Goal: Information Seeking & Learning: Learn about a topic

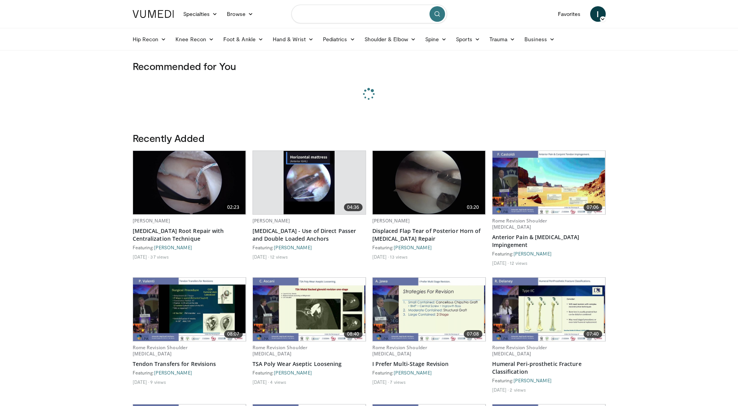
click at [343, 13] on input "Search topics, interventions" at bounding box center [370, 14] width 156 height 19
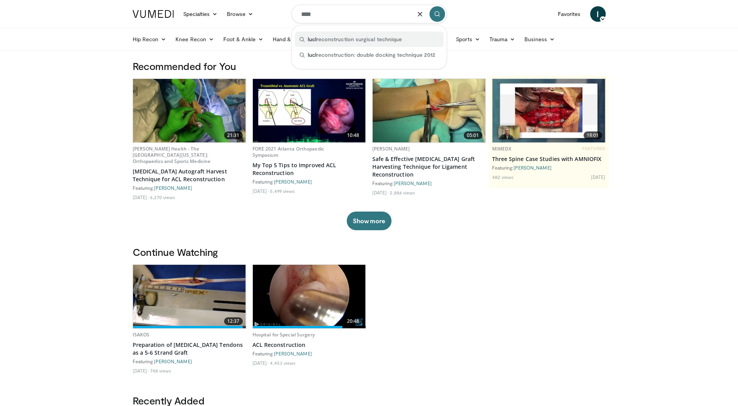
click at [358, 40] on span "lucl reconstruction surgical technique" at bounding box center [355, 39] width 95 height 8
type input "**********"
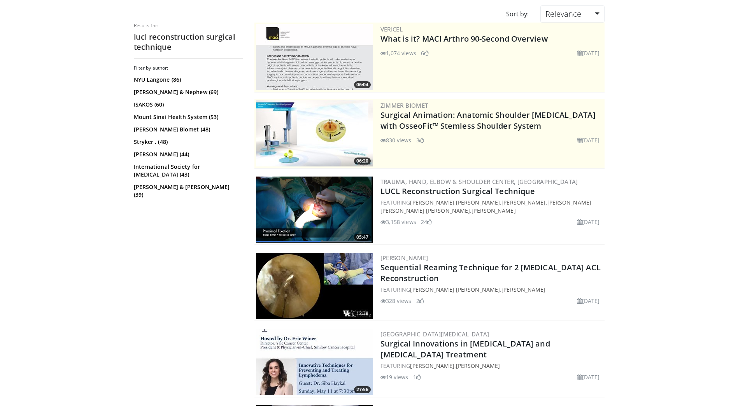
scroll to position [78, 0]
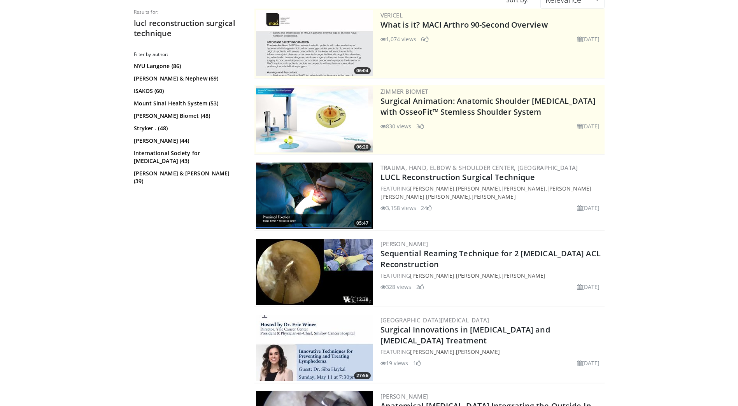
click at [348, 197] on img at bounding box center [314, 196] width 117 height 66
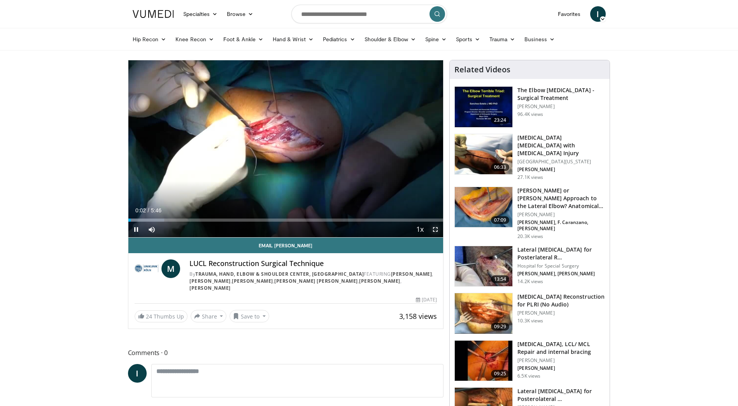
click at [434, 228] on span "Video Player" at bounding box center [436, 230] width 16 height 16
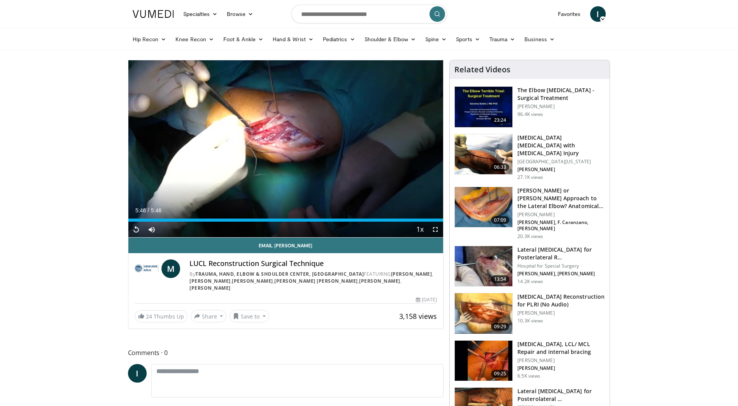
click at [482, 348] on img at bounding box center [484, 361] width 58 height 40
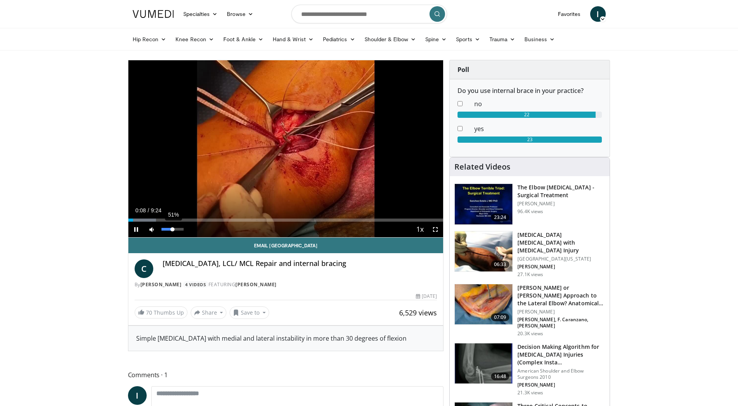
drag, startPoint x: 182, startPoint y: 230, endPoint x: 172, endPoint y: 232, distance: 9.9
click at [172, 232] on div "51%" at bounding box center [172, 230] width 27 height 16
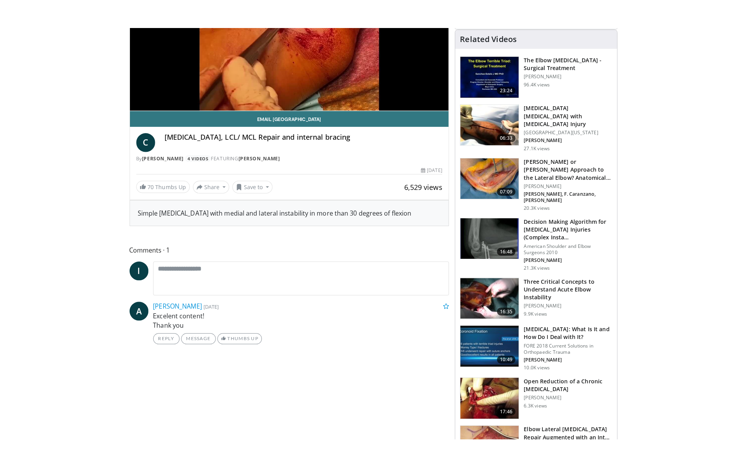
scroll to position [78, 0]
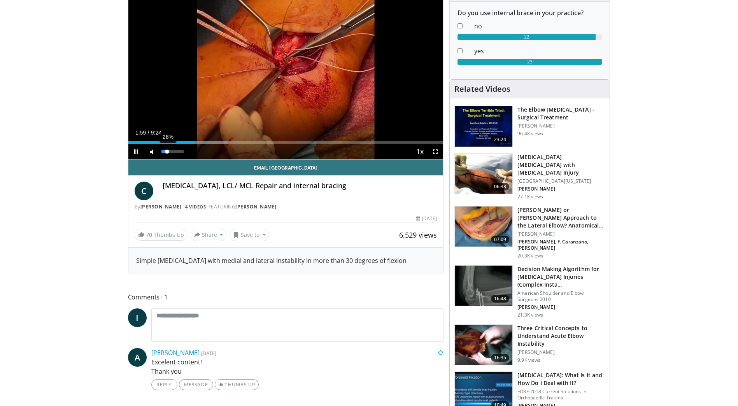
drag, startPoint x: 172, startPoint y: 151, endPoint x: 167, endPoint y: 151, distance: 4.4
click at [167, 151] on div "Volume Level" at bounding box center [165, 151] width 6 height 3
click at [434, 151] on span "Video Player" at bounding box center [436, 152] width 16 height 16
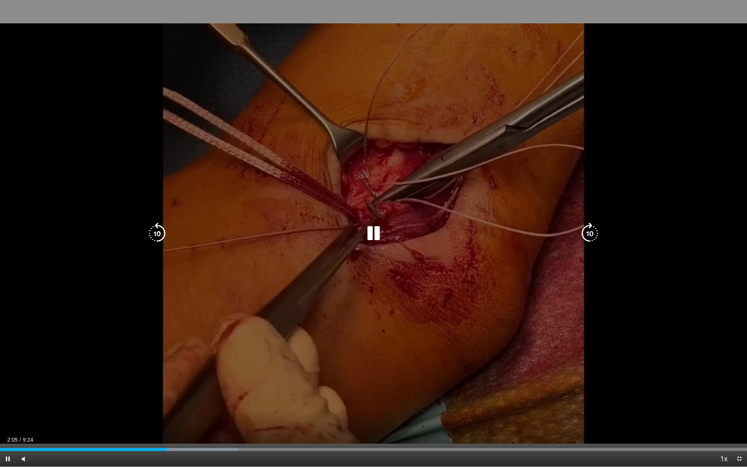
click at [659, 130] on div "10 seconds Tap to unmute" at bounding box center [373, 233] width 747 height 467
click at [657, 130] on div "10 seconds Tap to unmute" at bounding box center [373, 233] width 747 height 467
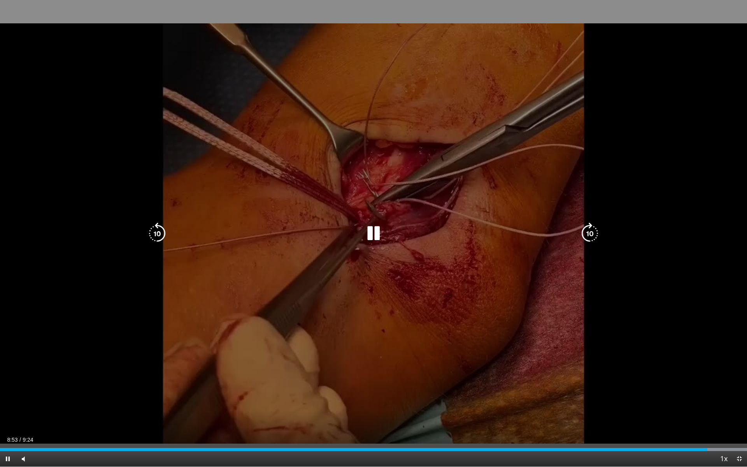
click at [376, 234] on icon "Video Player" at bounding box center [374, 234] width 22 height 22
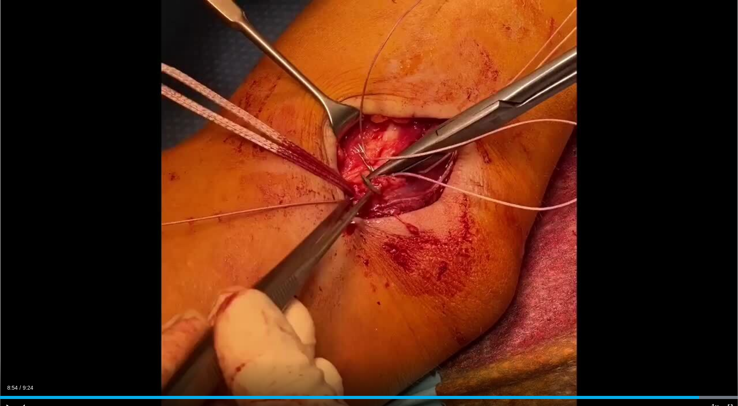
scroll to position [139, 0]
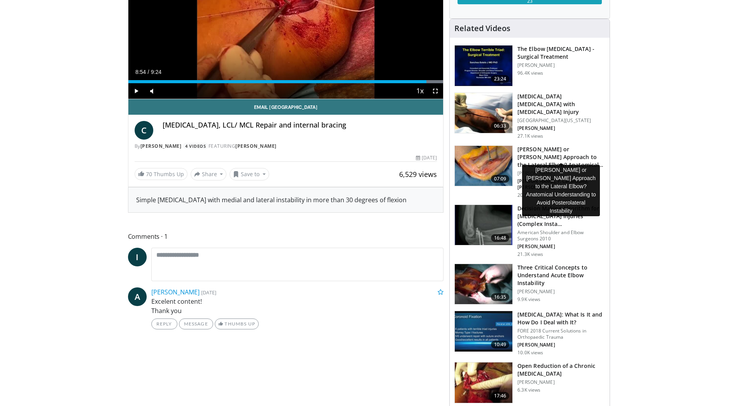
click at [573, 146] on h3 "Kocher or Kaplan Approach to the Lateral Elbow? Anatomical Understan…" at bounding box center [562, 157] width 88 height 23
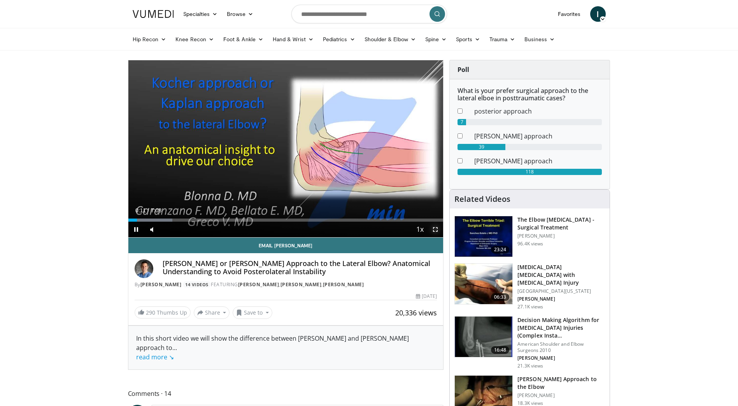
click at [436, 230] on span "Video Player" at bounding box center [436, 230] width 16 height 16
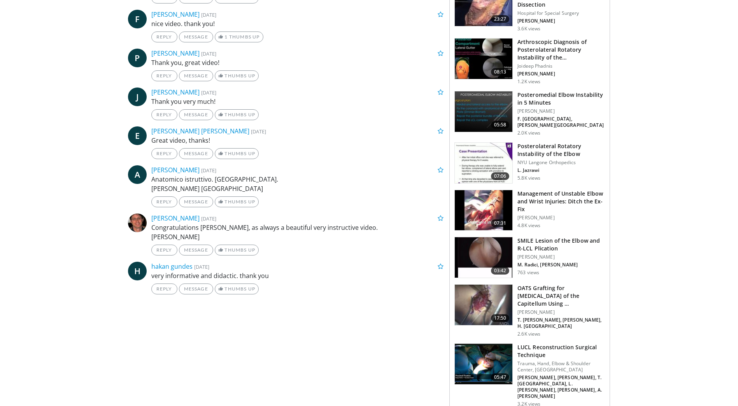
scroll to position [779, 0]
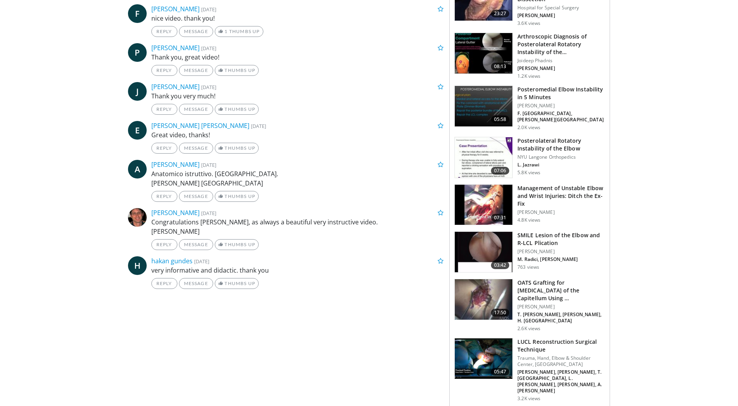
click at [557, 338] on h3 "LUCL Reconstruction Surgical Technique" at bounding box center [562, 346] width 88 height 16
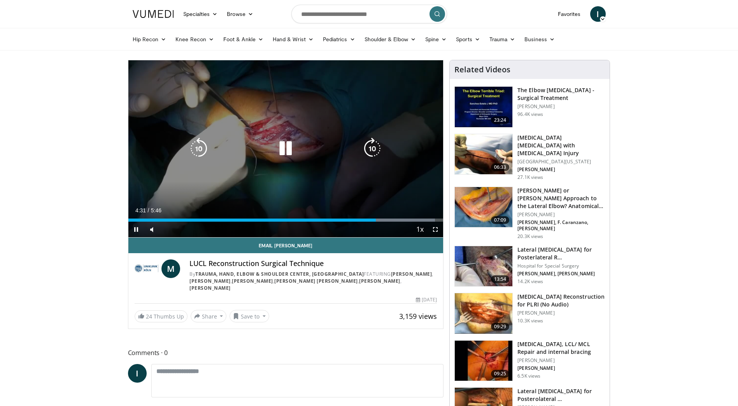
click at [285, 145] on icon "Video Player" at bounding box center [286, 149] width 22 height 22
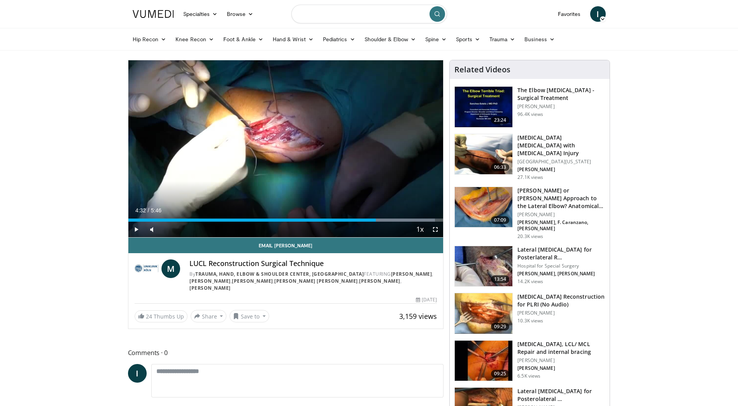
click at [335, 19] on input "Search topics, interventions" at bounding box center [370, 14] width 156 height 19
type input "**********"
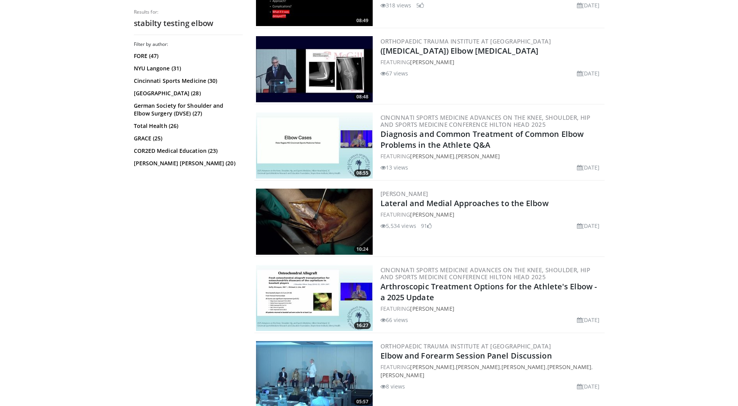
scroll to position [1012, 0]
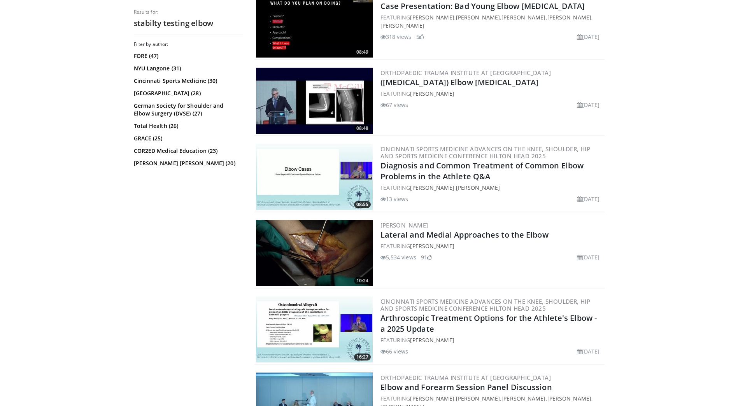
click at [324, 258] on img at bounding box center [314, 253] width 117 height 66
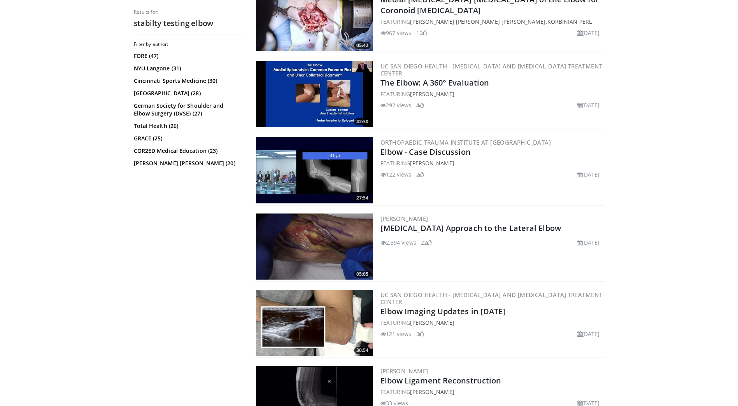
scroll to position [389, 0]
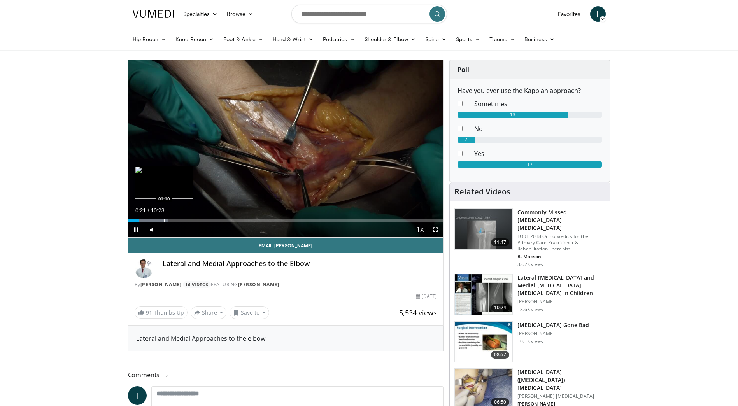
click at [165, 220] on div "Progress Bar" at bounding box center [164, 220] width 1 height 3
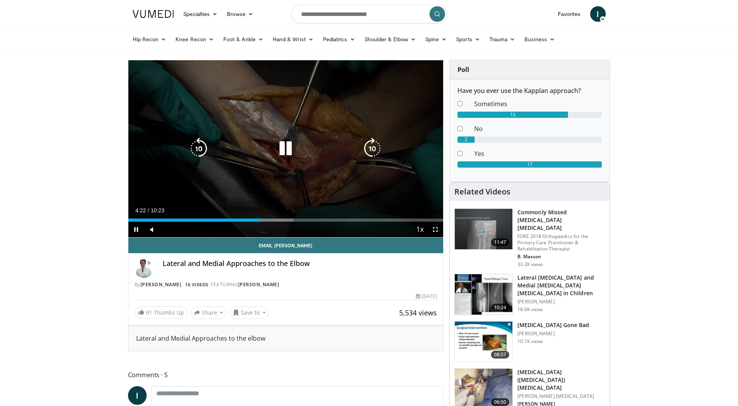
click at [291, 150] on icon "Video Player" at bounding box center [286, 149] width 22 height 22
click at [288, 146] on icon "Video Player" at bounding box center [286, 149] width 22 height 22
